Goal: Task Accomplishment & Management: Complete application form

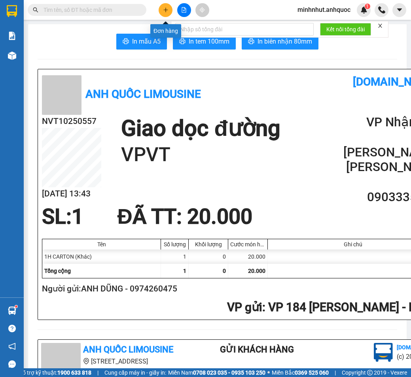
click at [163, 12] on icon "plus" at bounding box center [166, 10] width 6 height 6
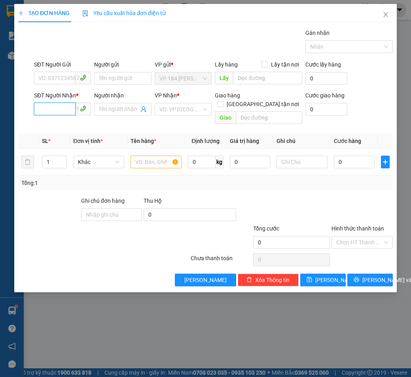
click at [56, 107] on input "SĐT Người Nhận *" at bounding box center [55, 108] width 42 height 13
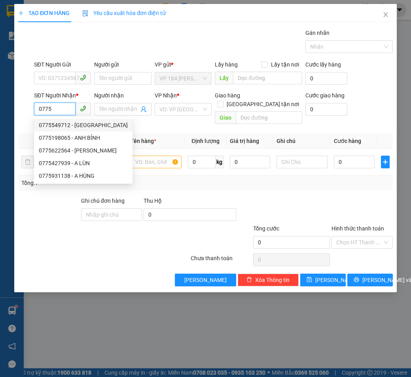
drag, startPoint x: 82, startPoint y: 125, endPoint x: 86, endPoint y: 122, distance: 5.3
click at [83, 125] on div "0775549712 - [GEOGRAPHIC_DATA]" at bounding box center [83, 125] width 89 height 9
type input "0775549712"
type input "CHÂU Á"
type input "VPVT"
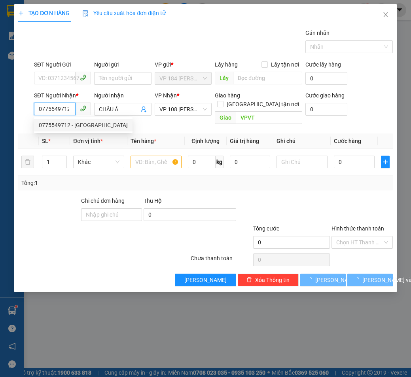
type input "40.000"
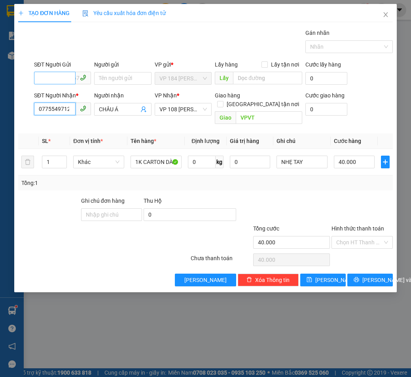
type input "0775549712"
click at [63, 75] on input "SĐT Người Gửi" at bounding box center [55, 78] width 42 height 13
type input "0909152606"
click at [105, 73] on input "Người gửi" at bounding box center [122, 78] width 57 height 13
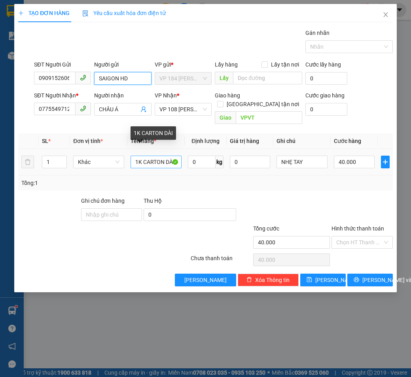
type input "SAIGON HD"
click at [172, 155] on input "1K CARTON DÀI" at bounding box center [156, 161] width 51 height 13
click at [171, 155] on input "1K CARTON DI" at bounding box center [156, 161] width 51 height 13
type input "1K CARTON VUÔNG"
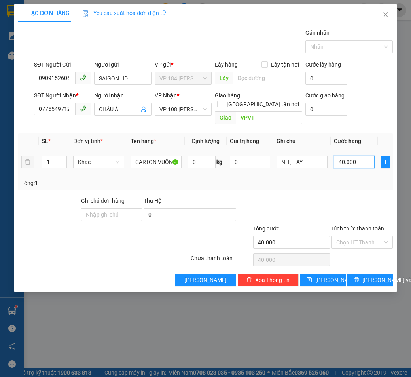
click at [366, 155] on input "40.000" at bounding box center [354, 161] width 41 height 13
click at [305, 155] on input "NHẸ TAY" at bounding box center [302, 161] width 51 height 13
click at [365, 155] on input "40.000" at bounding box center [354, 161] width 41 height 13
type input "6"
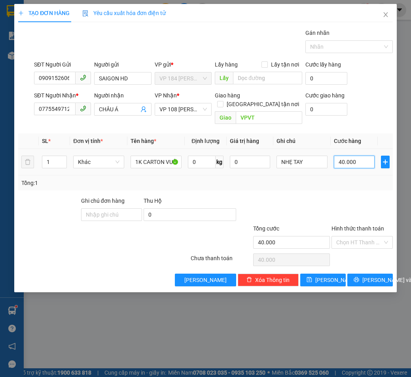
type input "6"
type input "60"
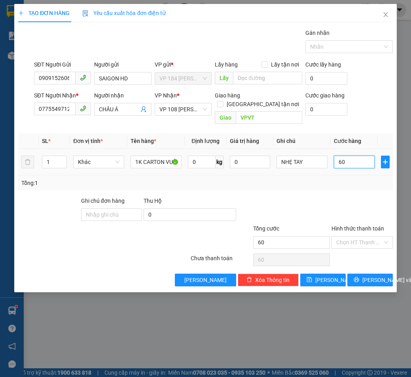
type input "600"
type input "6.000"
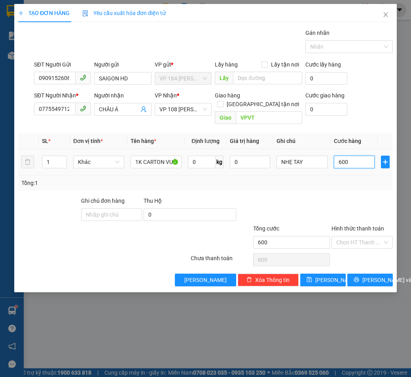
type input "6.000"
type input "60.000"
click at [368, 275] on span "[PERSON_NAME] và In" at bounding box center [389, 279] width 55 height 9
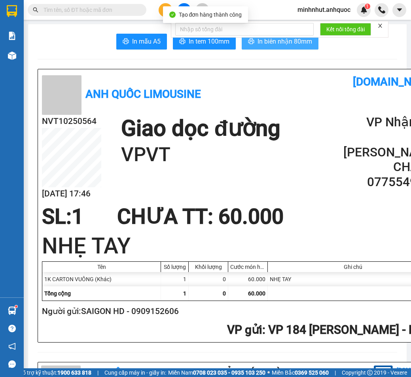
click at [269, 44] on span "In biên nhận 80mm" at bounding box center [285, 41] width 55 height 10
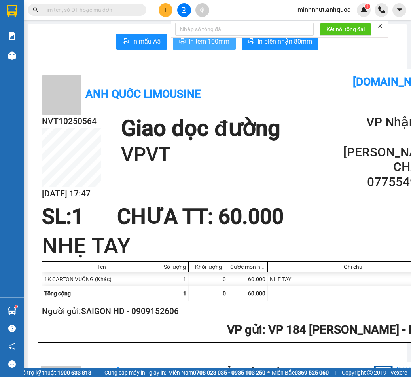
click at [203, 43] on span "In tem 100mm" at bounding box center [209, 41] width 41 height 10
click at [118, 12] on input "text" at bounding box center [90, 10] width 93 height 9
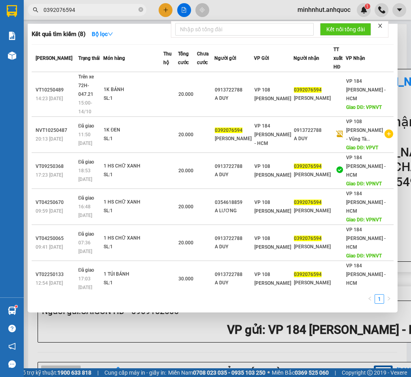
type input "0392076594"
click at [139, 9] on icon "close-circle" at bounding box center [140, 9] width 5 height 5
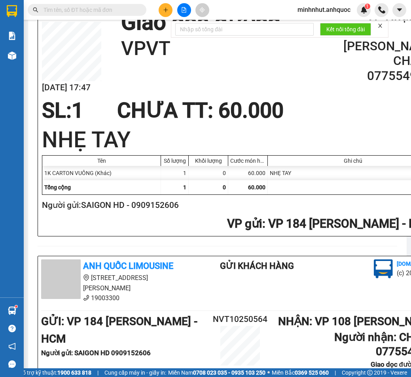
scroll to position [40, 0]
